Goal: Navigation & Orientation: Find specific page/section

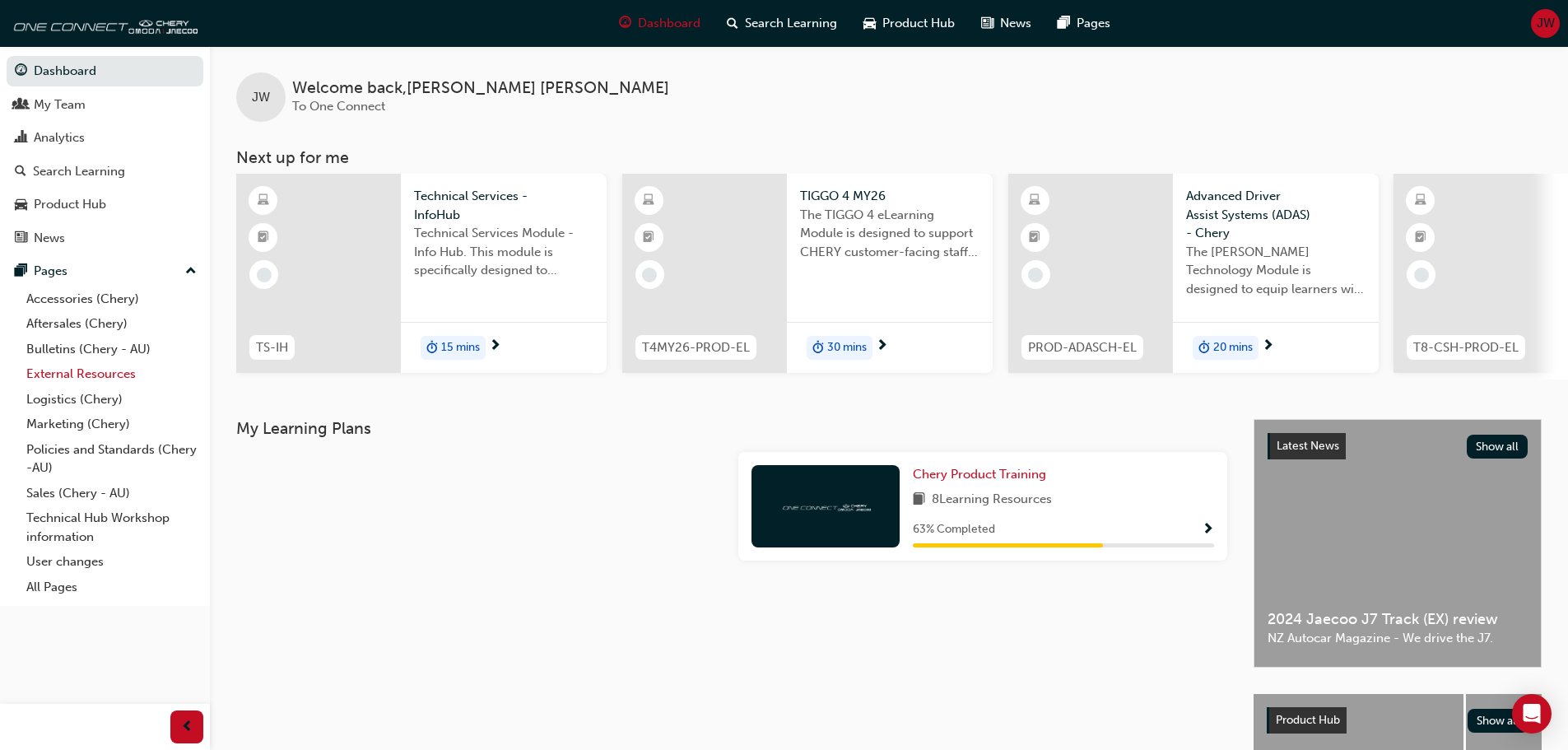
click at [141, 363] on link "External Resources" at bounding box center [111, 374] width 184 height 26
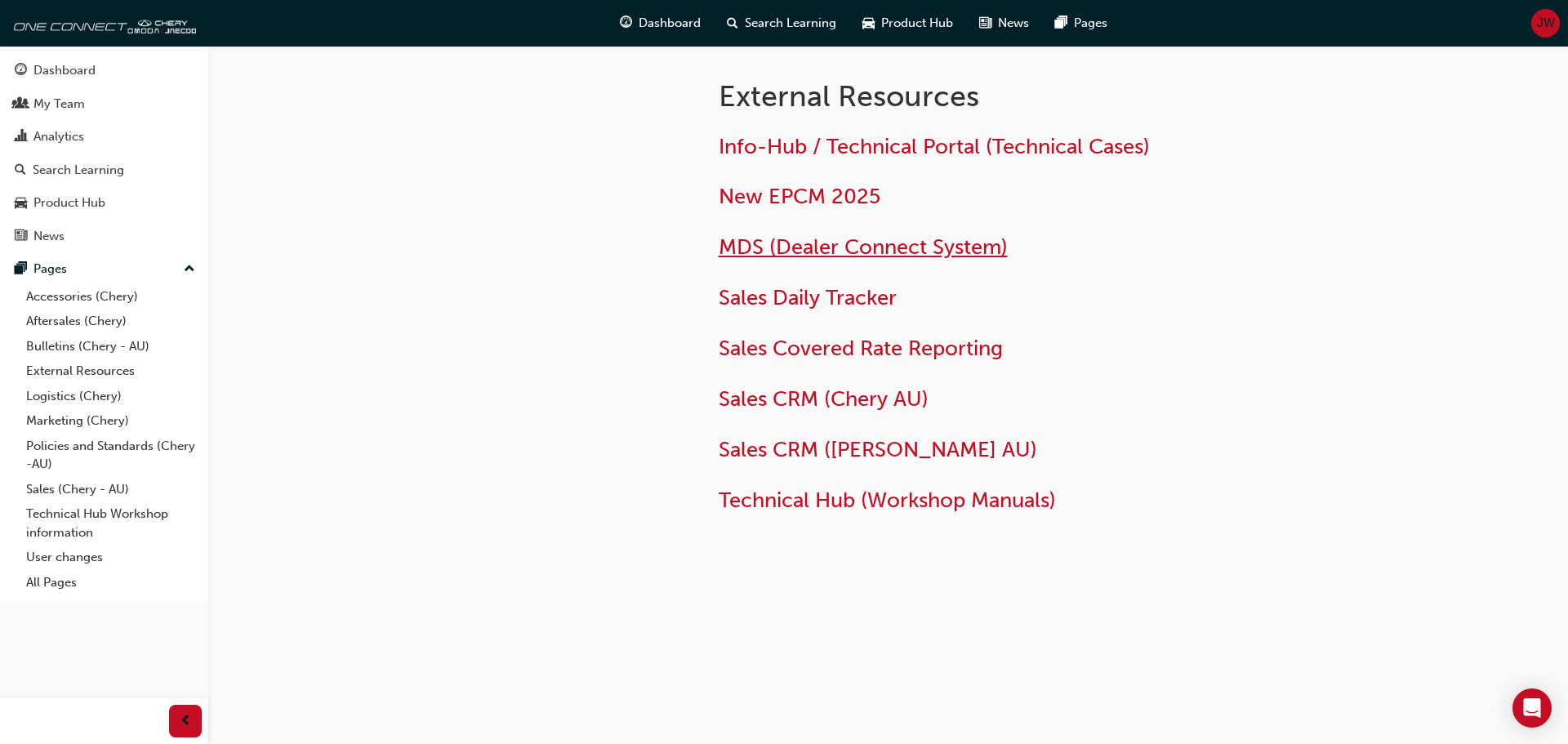
click at [797, 237] on span "MDS (Dealer Connect System)" at bounding box center [863, 247] width 289 height 26
